Goal: Information Seeking & Learning: Learn about a topic

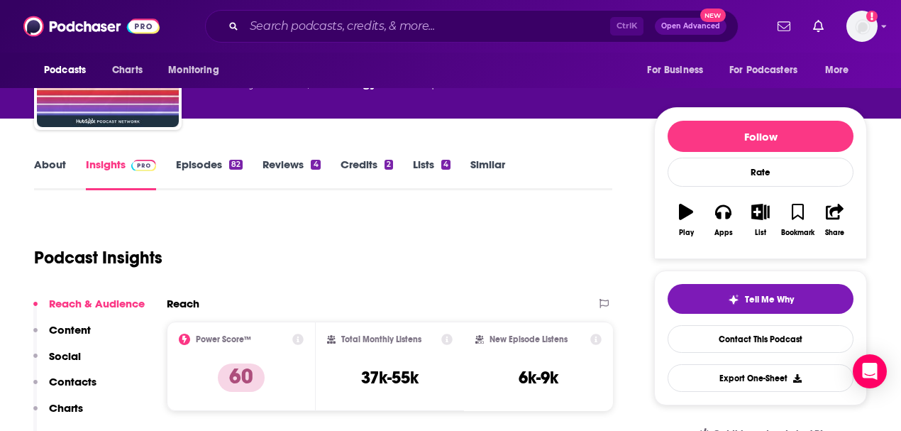
scroll to position [142, 0]
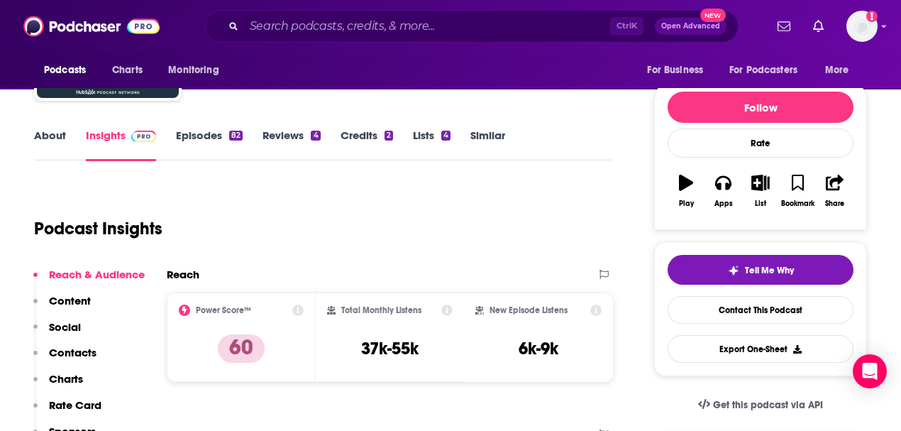
click at [202, 139] on link "Episodes 82" at bounding box center [209, 144] width 67 height 33
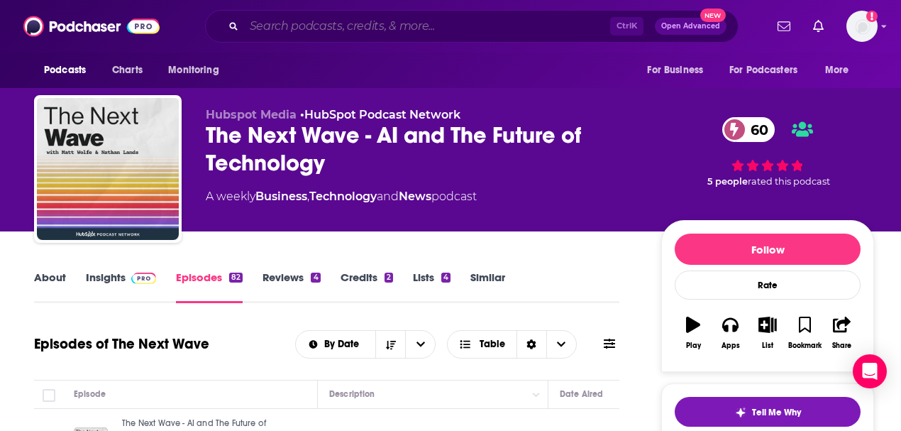
click at [341, 27] on input "Search podcasts, credits, & more..." at bounding box center [427, 26] width 366 height 23
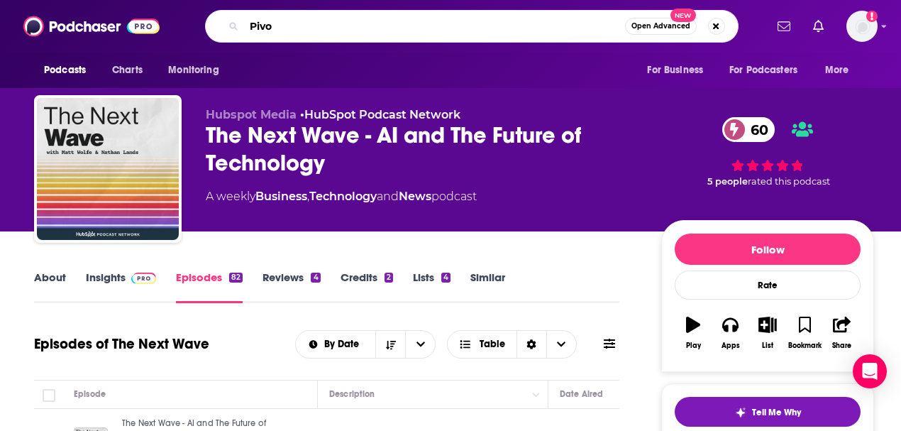
type input "Pivot"
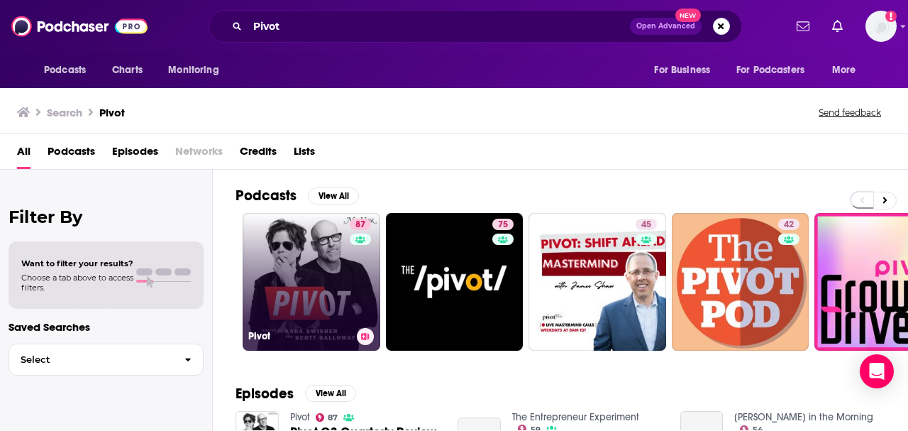
click at [310, 249] on link "87 Pivot" at bounding box center [312, 282] width 138 height 138
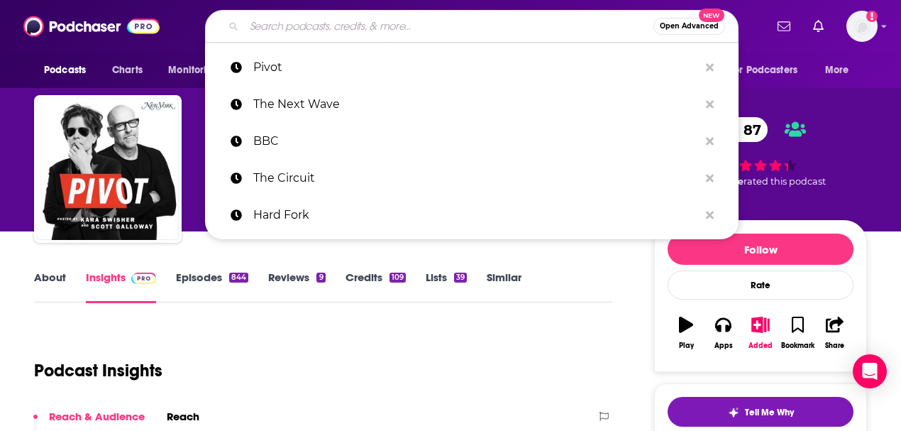
click at [307, 24] on input "Search podcasts, credits, & more..." at bounding box center [448, 26] width 409 height 23
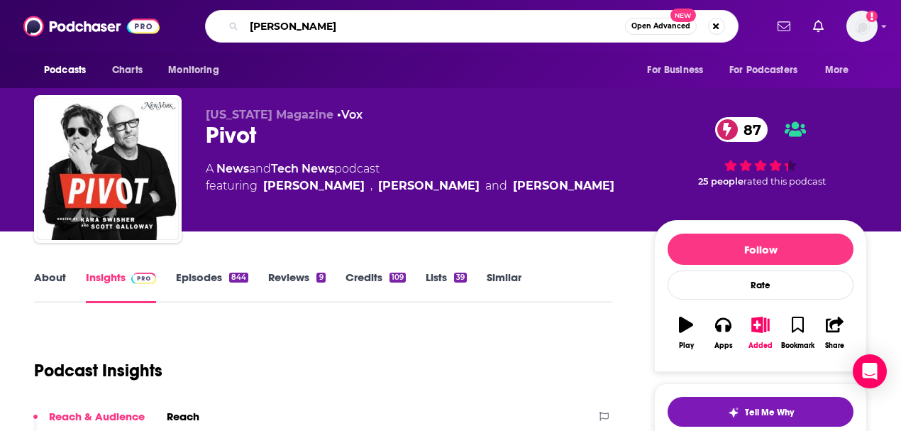
type input "[PERSON_NAME]"
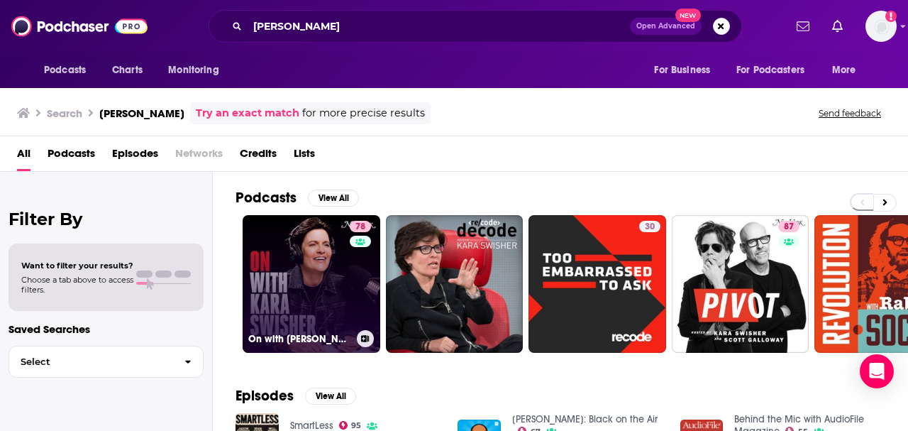
click at [303, 248] on link "78 On with [PERSON_NAME]" at bounding box center [312, 284] width 138 height 138
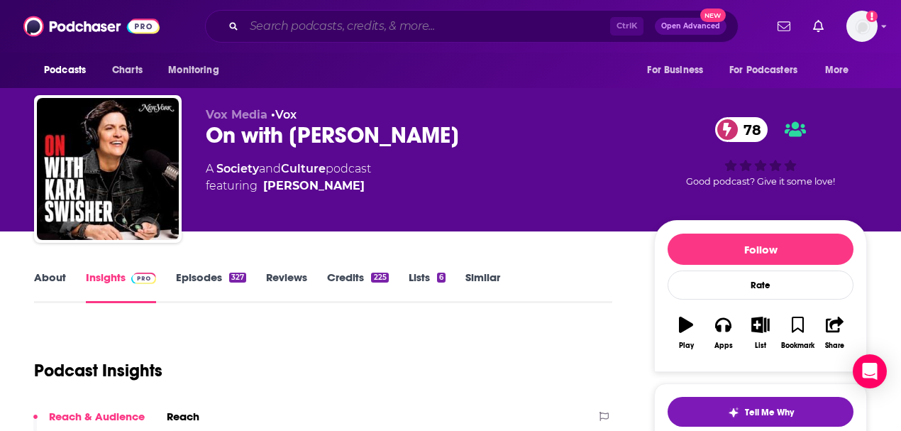
click at [301, 27] on input "Search podcasts, credits, & more..." at bounding box center [427, 26] width 366 height 23
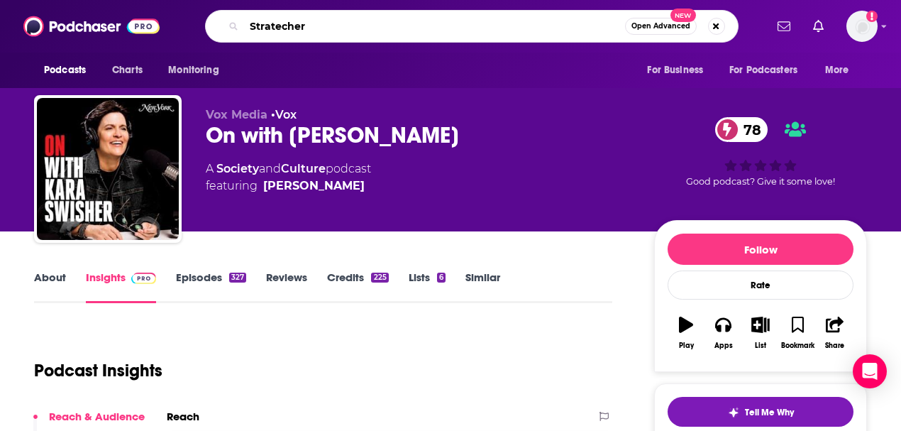
type input "Stratechery"
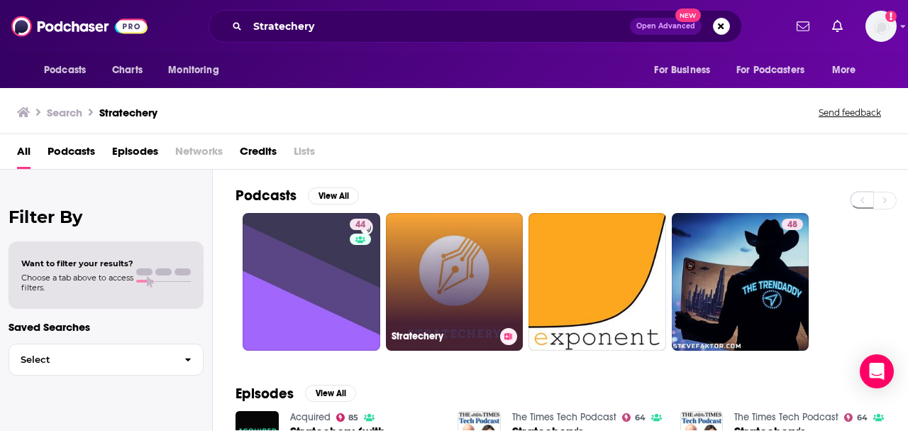
click at [438, 270] on link "Stratechery" at bounding box center [455, 282] width 138 height 138
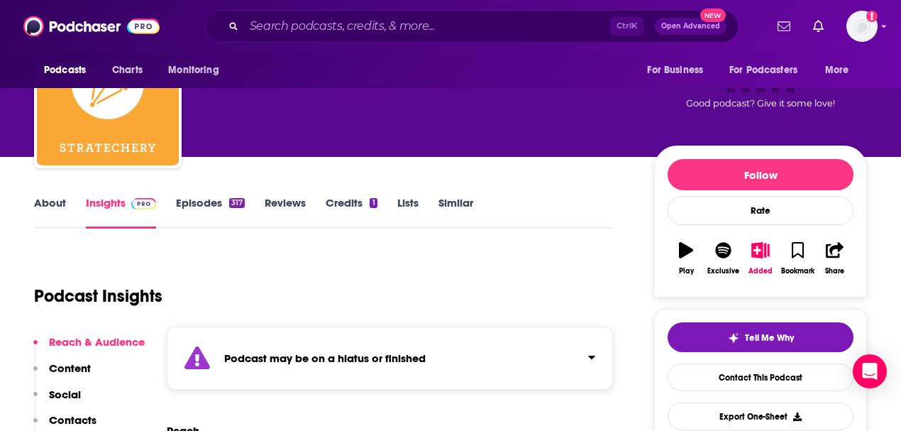
scroll to position [94, 0]
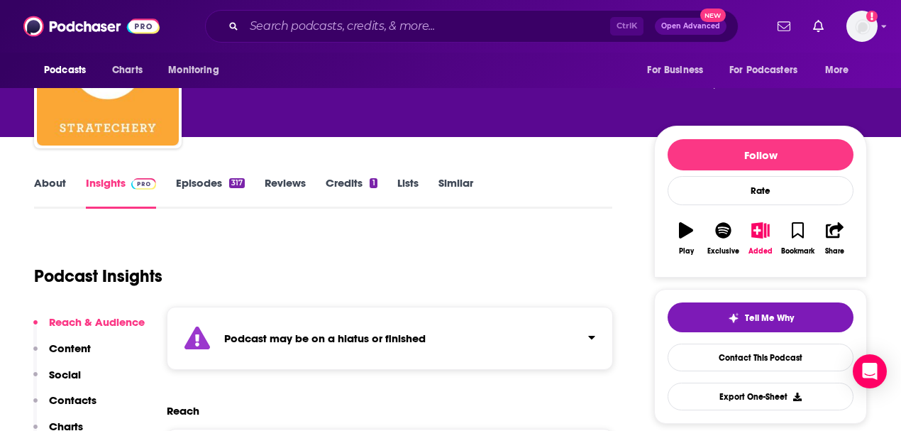
click at [194, 181] on link "Episodes 317" at bounding box center [210, 192] width 69 height 33
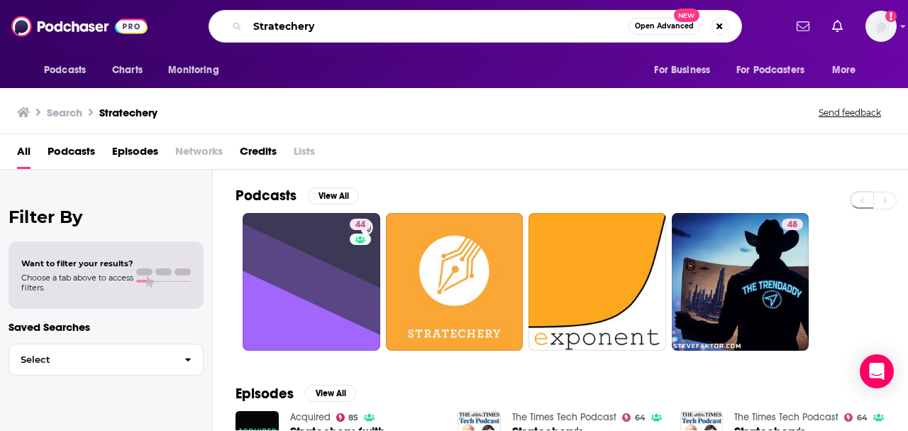
drag, startPoint x: 345, startPoint y: 25, endPoint x: 223, endPoint y: 29, distance: 121.4
click at [223, 29] on div "Stratechery Open Advanced New" at bounding box center [476, 26] width 534 height 33
type input "Sharp Tech"
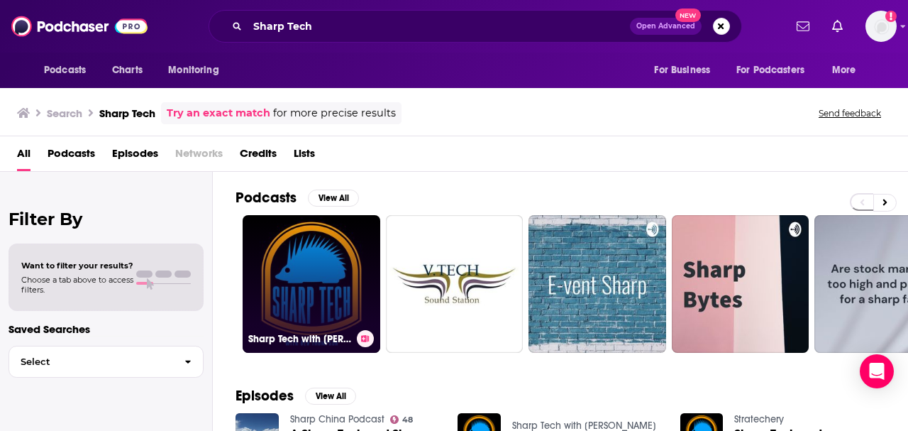
click at [313, 263] on link "Sharp Tech with [PERSON_NAME]" at bounding box center [312, 284] width 138 height 138
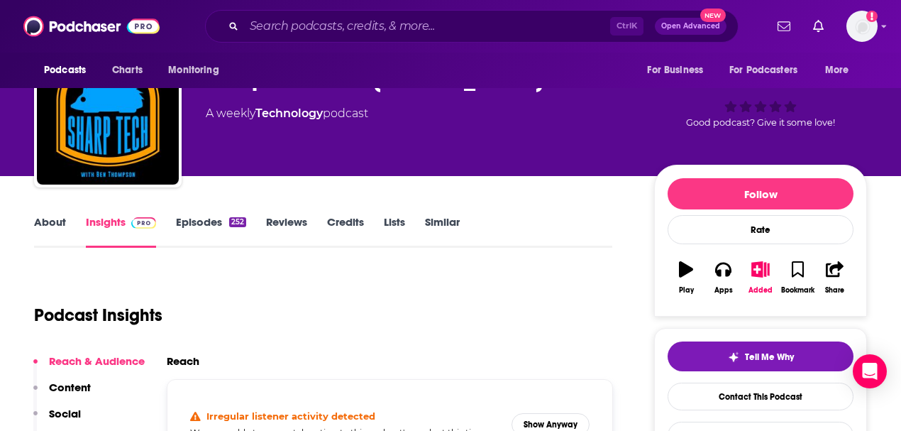
scroll to position [47, 0]
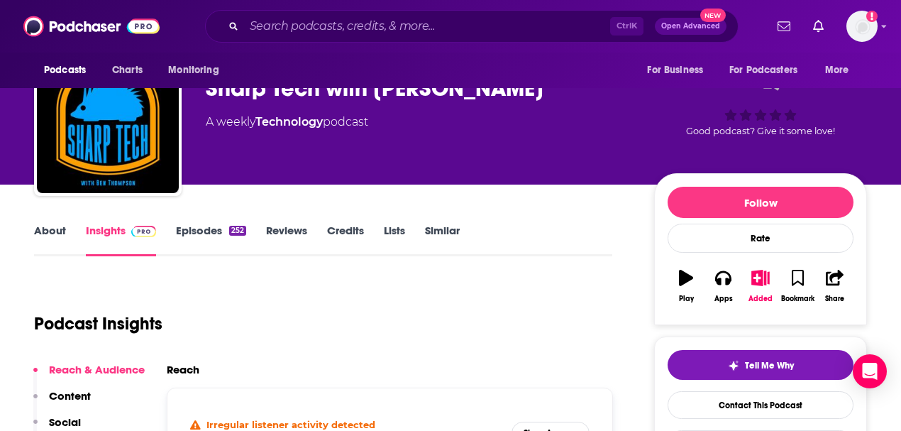
click at [196, 229] on link "Episodes 252" at bounding box center [211, 239] width 70 height 33
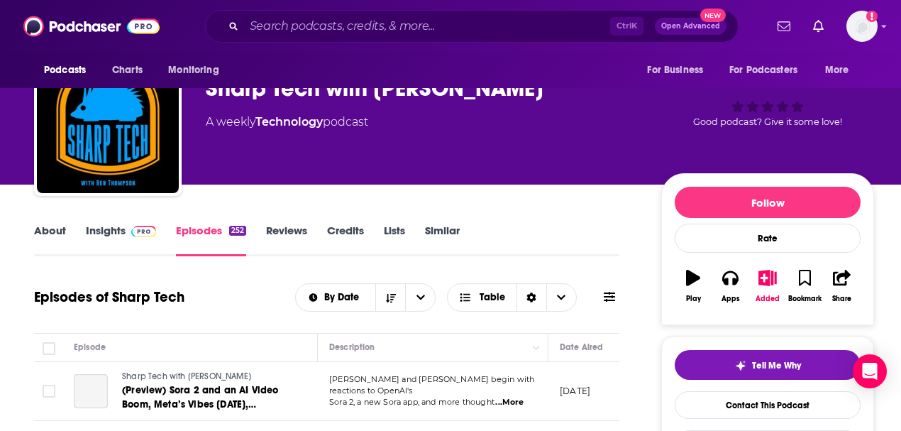
scroll to position [142, 0]
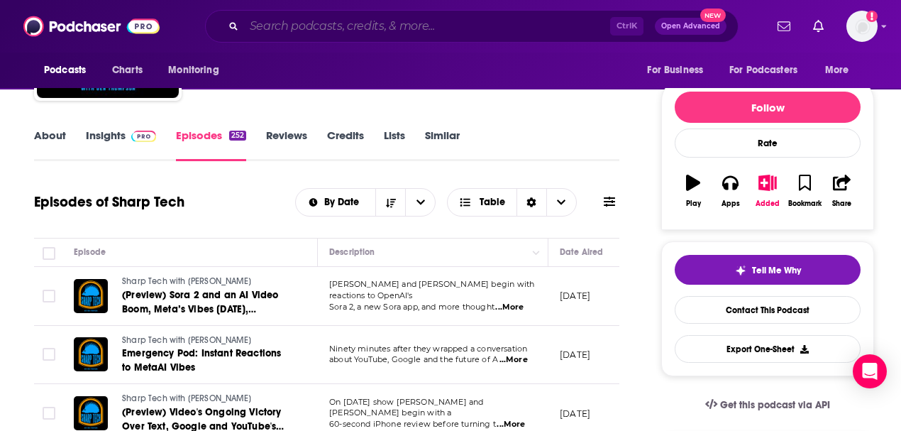
click at [322, 25] on input "Search podcasts, credits, & more..." at bounding box center [427, 26] width 366 height 23
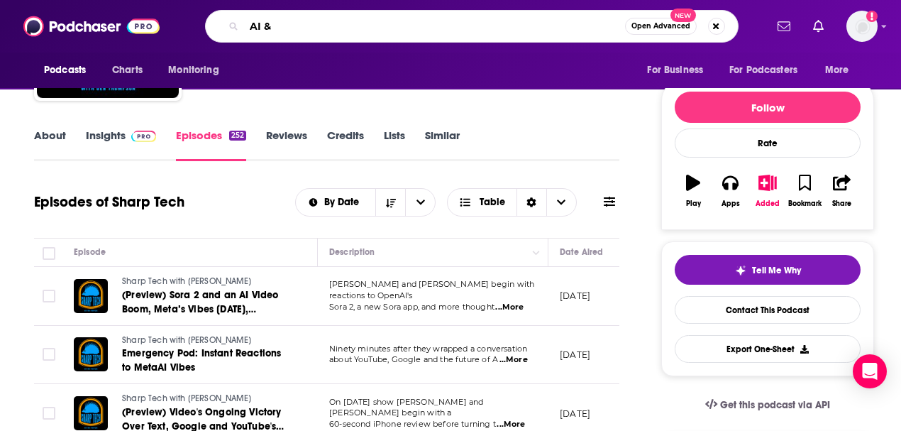
type input "AI & I"
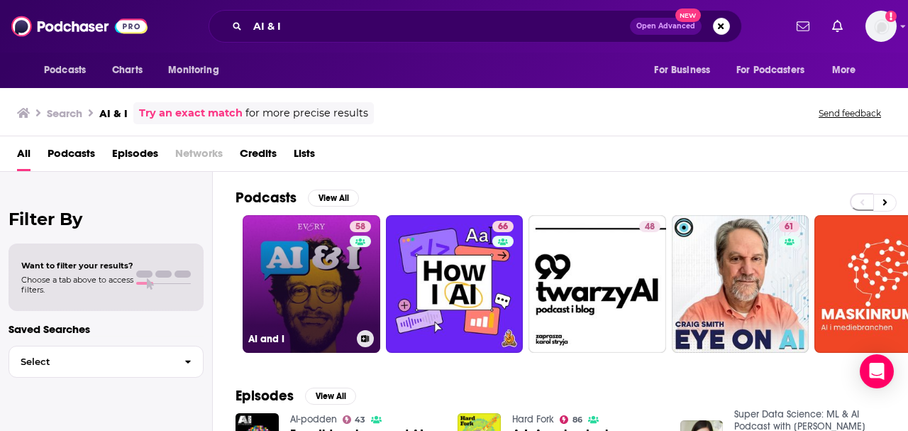
click at [307, 260] on link "58 AI and I" at bounding box center [312, 284] width 138 height 138
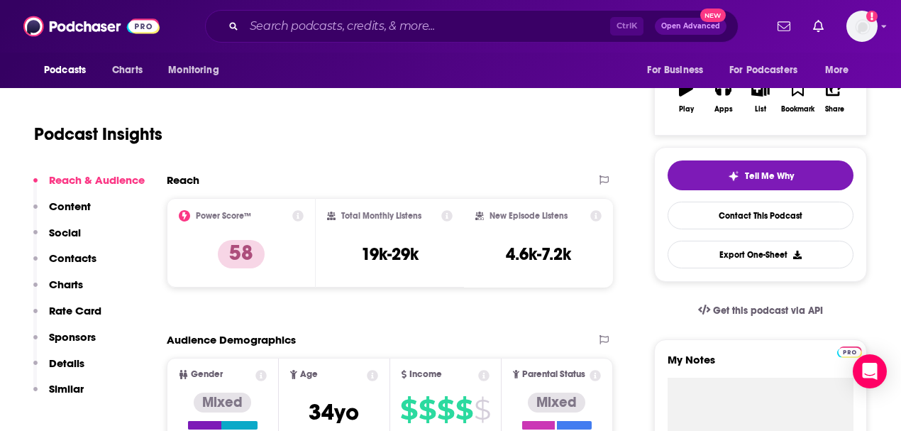
scroll to position [142, 0]
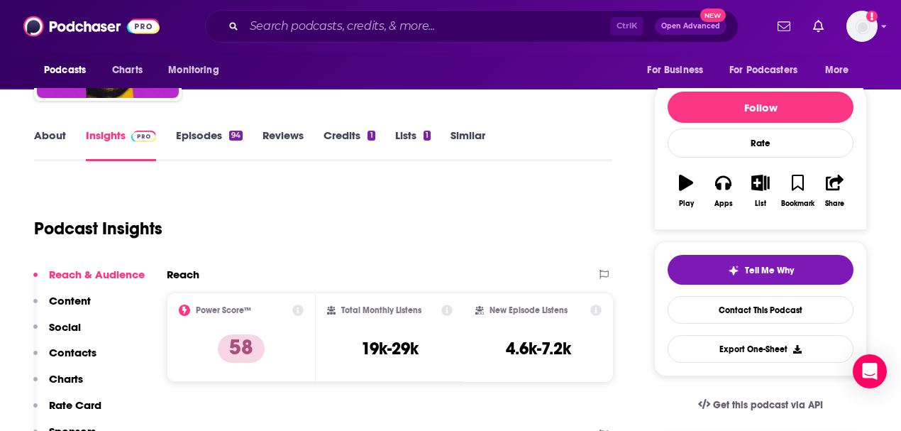
click at [53, 136] on link "About" at bounding box center [50, 144] width 32 height 33
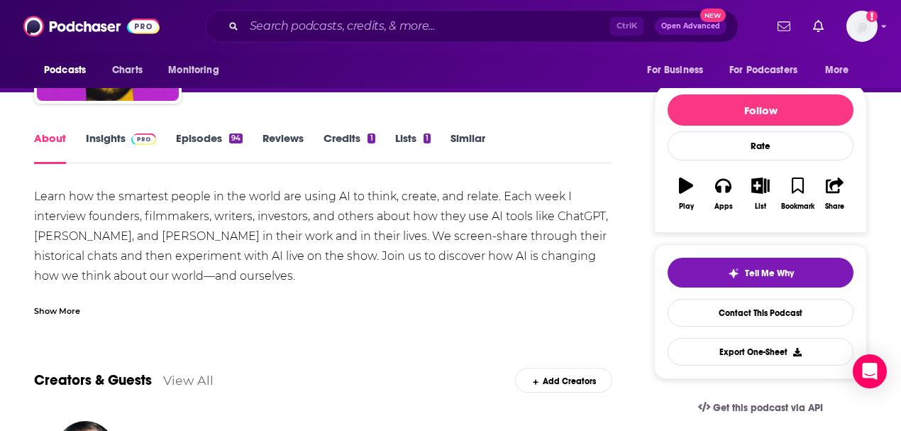
scroll to position [142, 0]
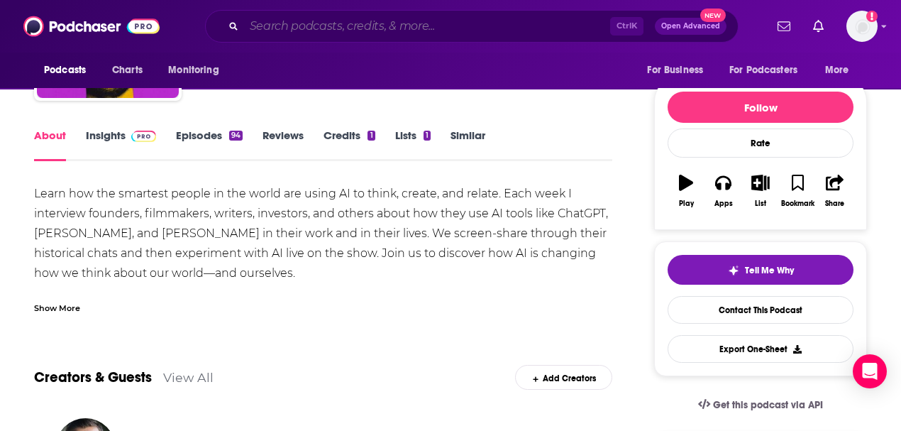
click at [269, 23] on input "Search podcasts, credits, & more..." at bounding box center [427, 26] width 366 height 23
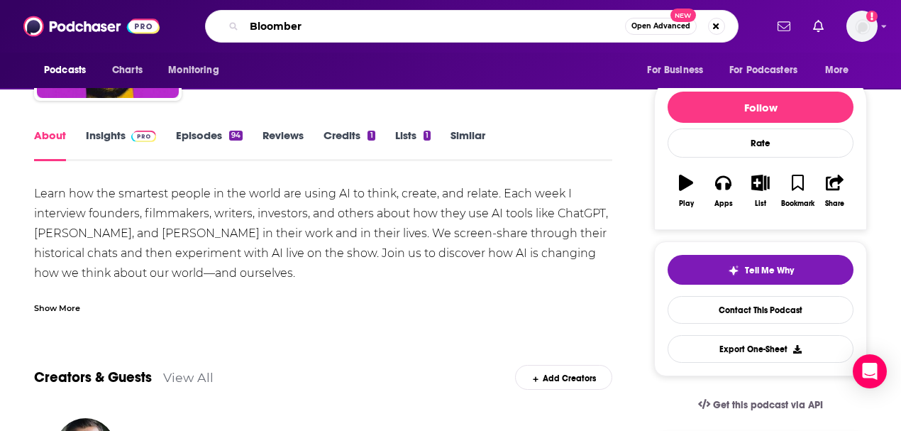
type input "Bloomberg"
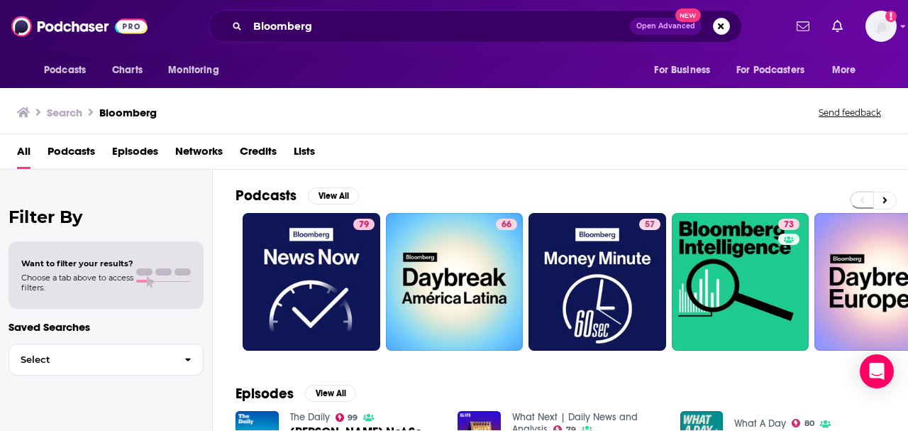
click at [519, 136] on div "All Podcasts Episodes Networks Credits Lists" at bounding box center [454, 151] width 908 height 35
click at [885, 199] on icon at bounding box center [885, 200] width 4 height 6
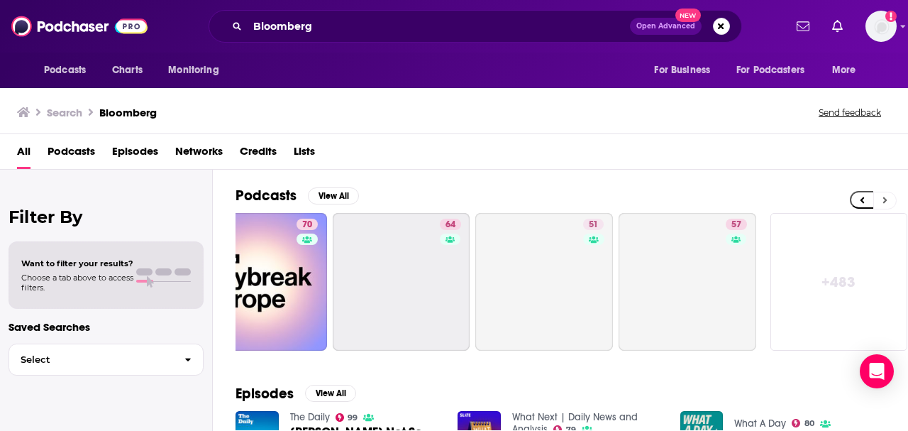
scroll to position [0, 630]
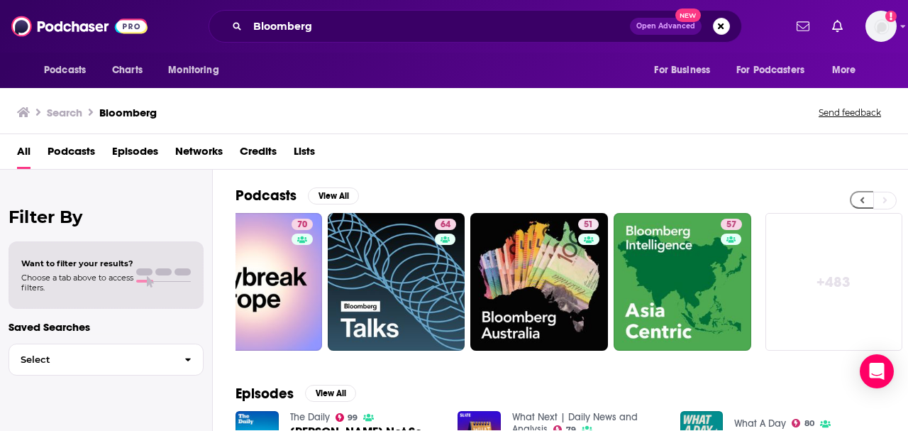
click at [856, 199] on button at bounding box center [861, 200] width 23 height 18
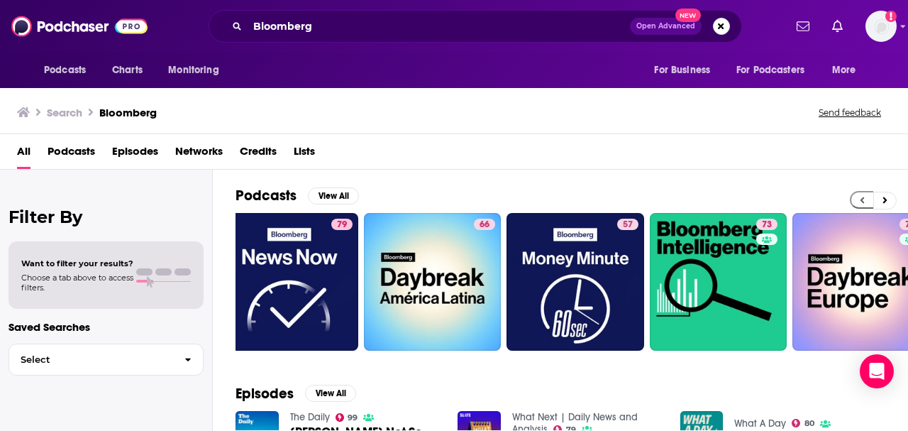
scroll to position [0, 0]
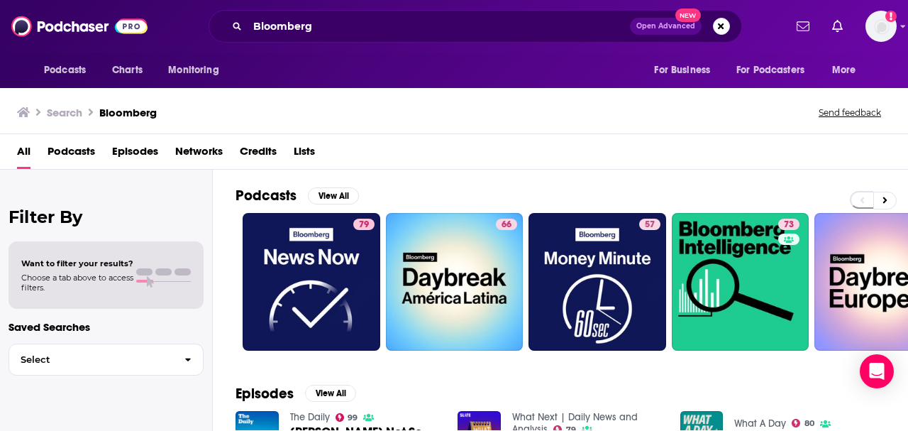
click at [434, 169] on div "All Podcasts Episodes Networks Credits Lists" at bounding box center [457, 154] width 880 height 29
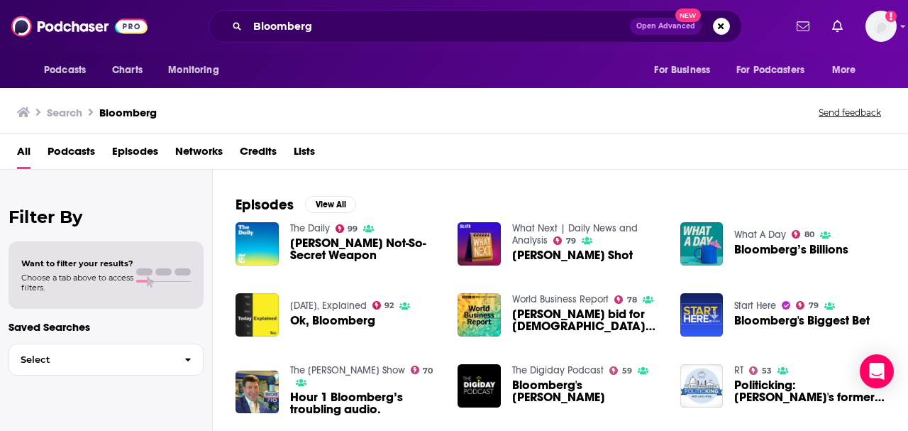
scroll to position [186, 0]
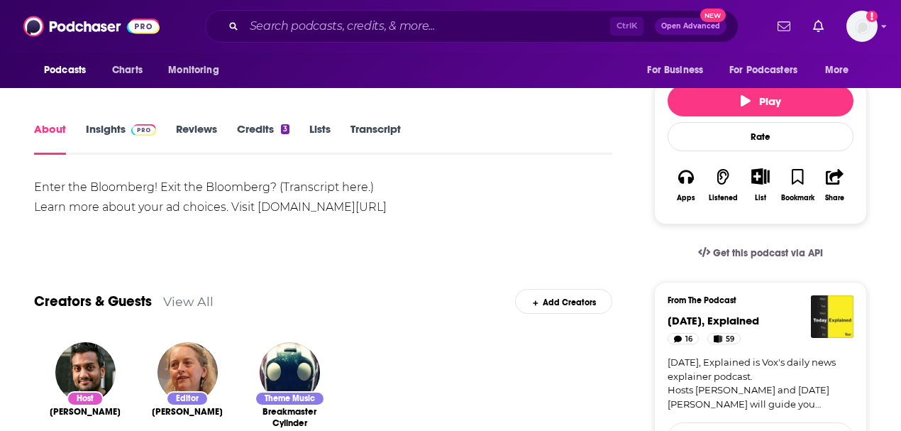
scroll to position [189, 0]
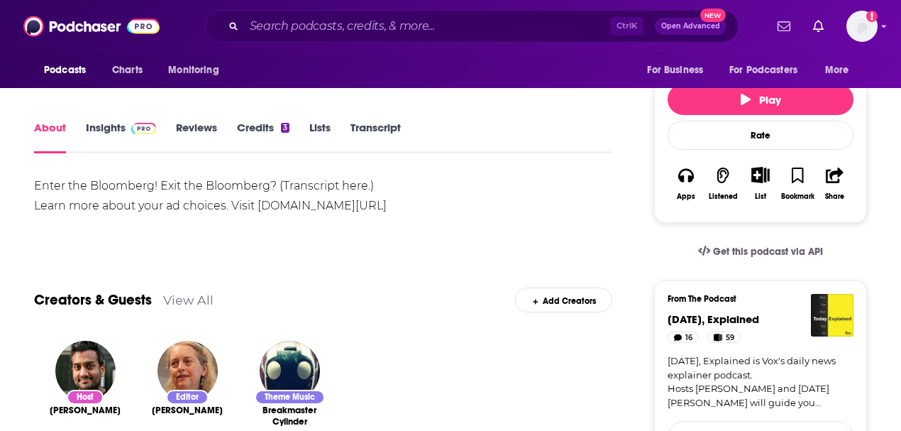
click at [109, 128] on link "Insights" at bounding box center [121, 137] width 70 height 33
